Goal: Download file/media

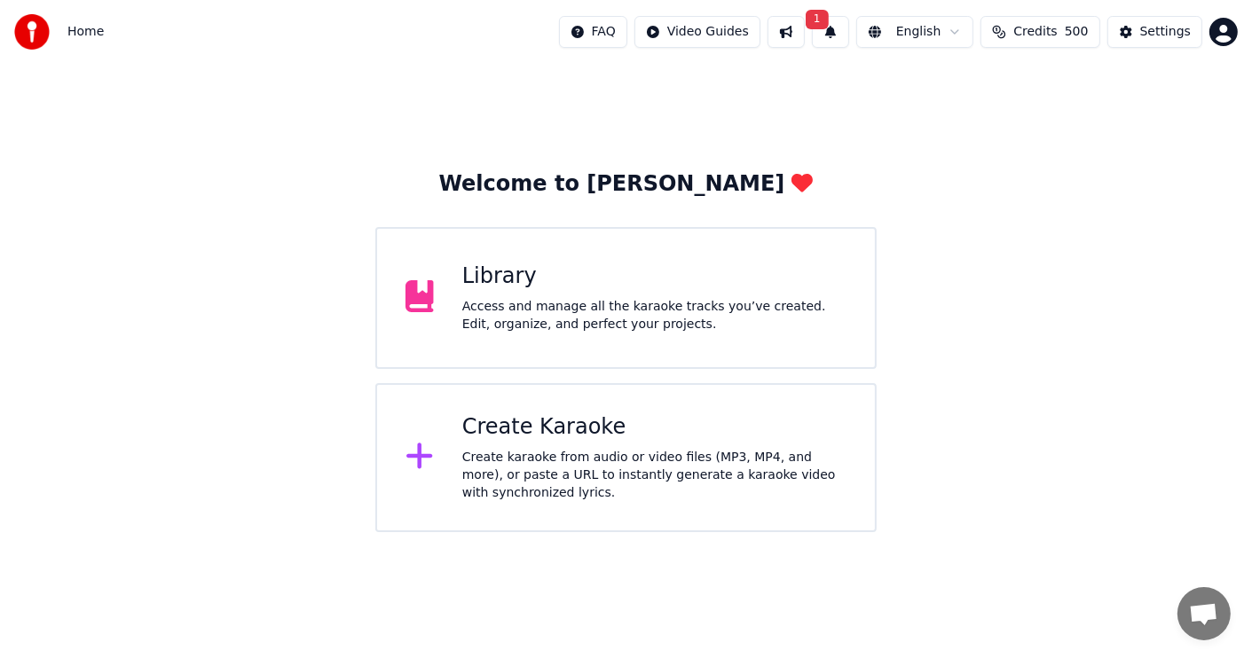
click at [572, 284] on div "Library" at bounding box center [654, 277] width 384 height 28
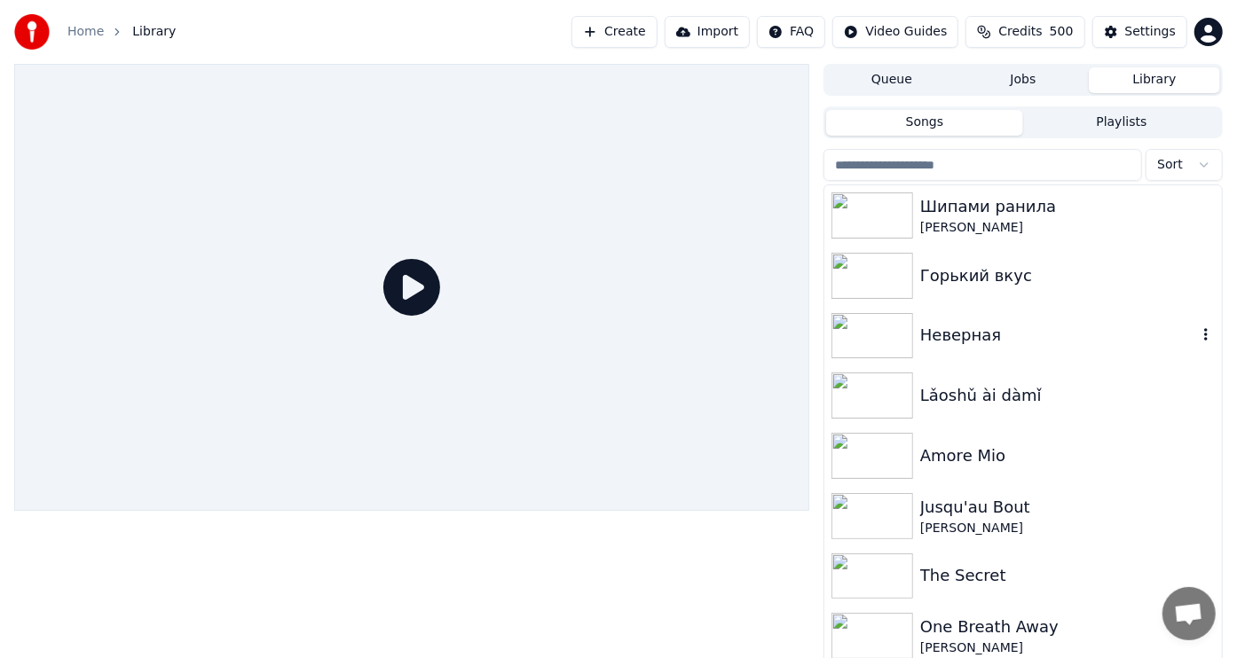
click at [854, 334] on img at bounding box center [872, 336] width 82 height 46
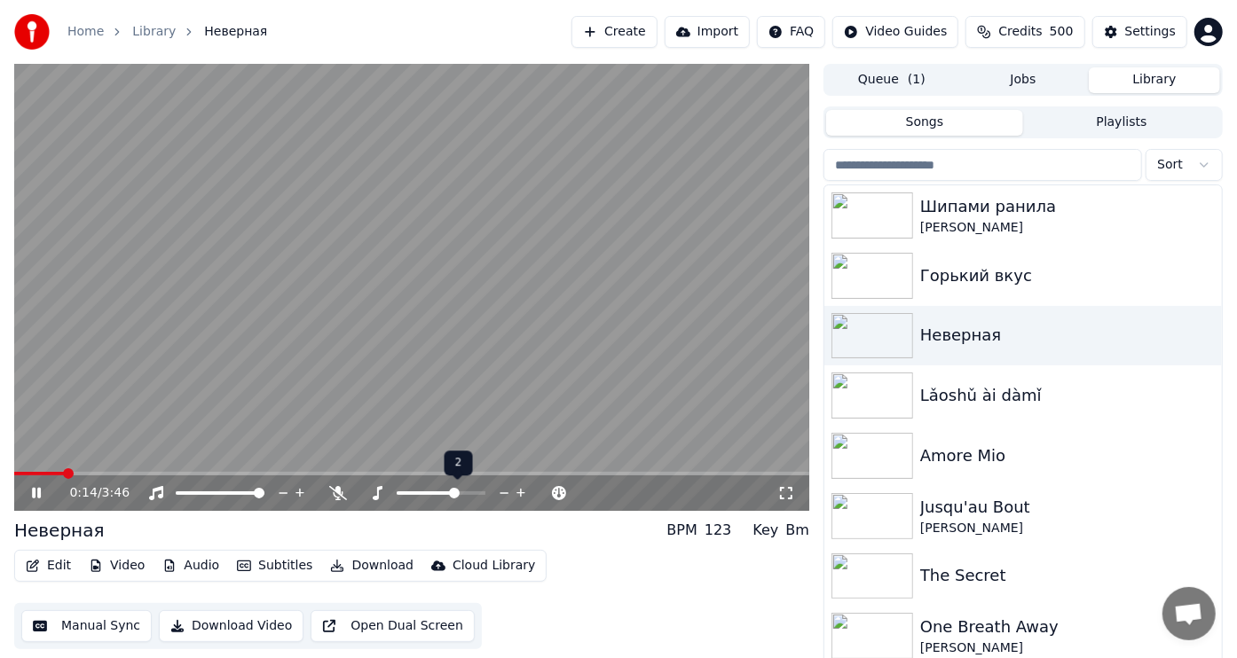
click at [453, 492] on span at bounding box center [454, 493] width 11 height 11
click at [461, 490] on span at bounding box center [460, 493] width 11 height 11
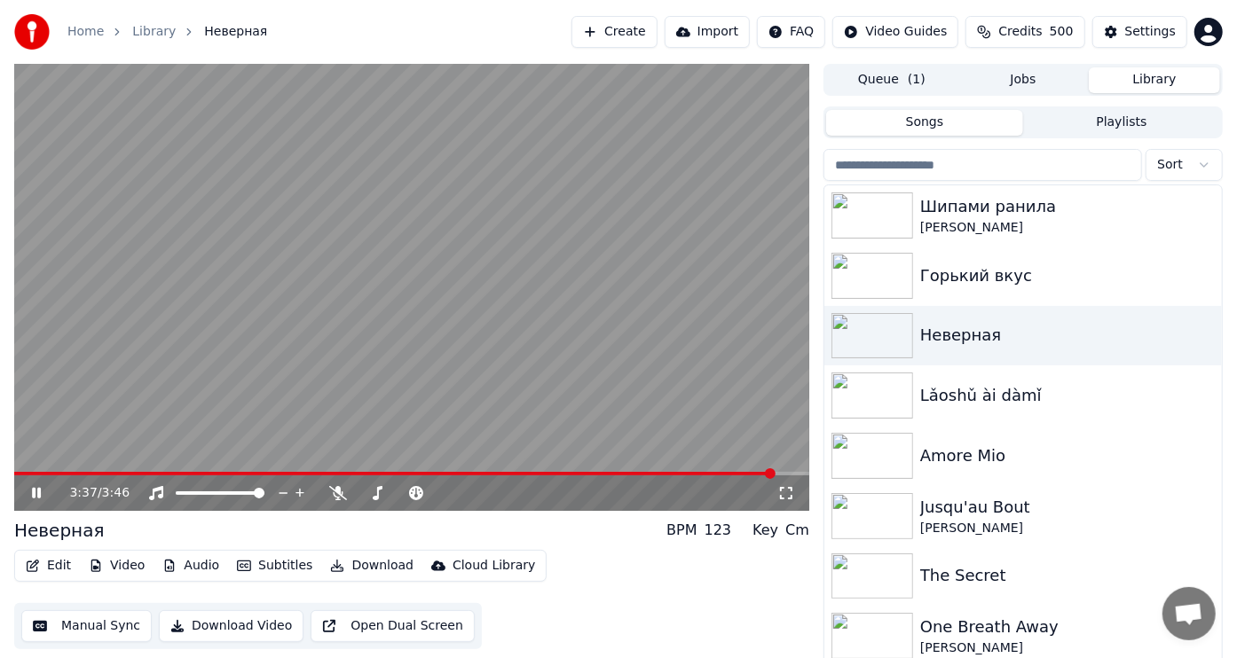
click at [37, 492] on icon at bounding box center [36, 493] width 9 height 11
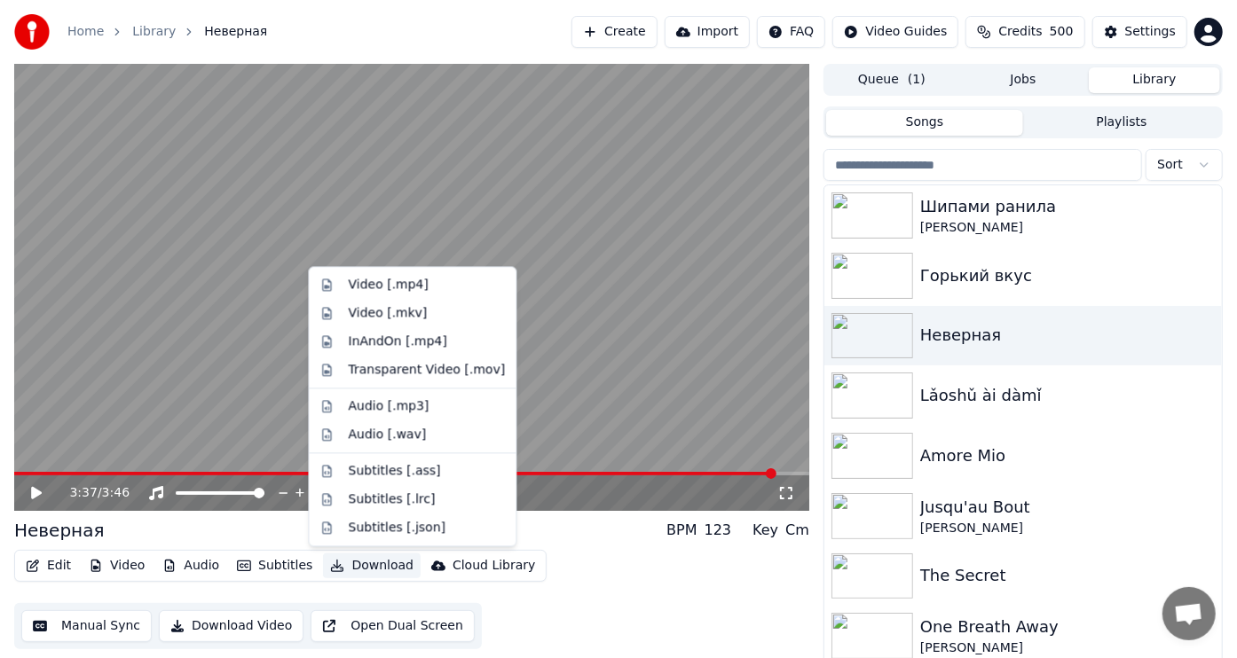
click at [376, 564] on button "Download" at bounding box center [372, 566] width 98 height 25
click at [368, 283] on div "Video [.mp4]" at bounding box center [388, 285] width 80 height 18
